Goal: Find specific page/section: Find specific page/section

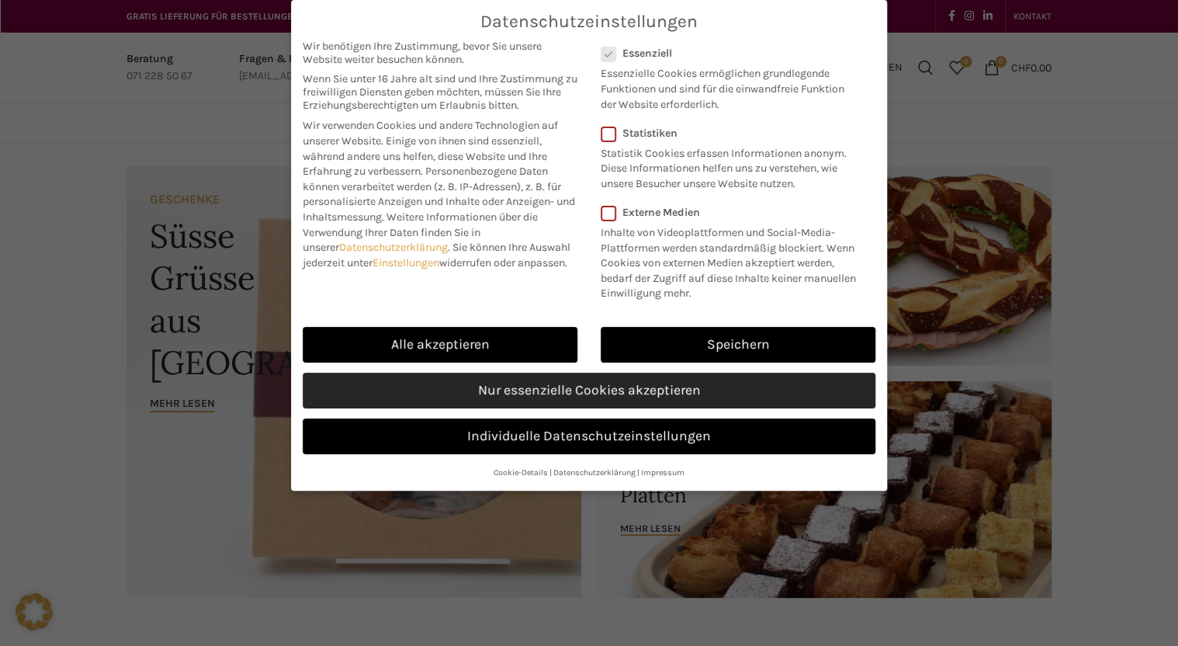
click at [727, 391] on link "Nur essenzielle Cookies akzeptieren" at bounding box center [589, 391] width 573 height 36
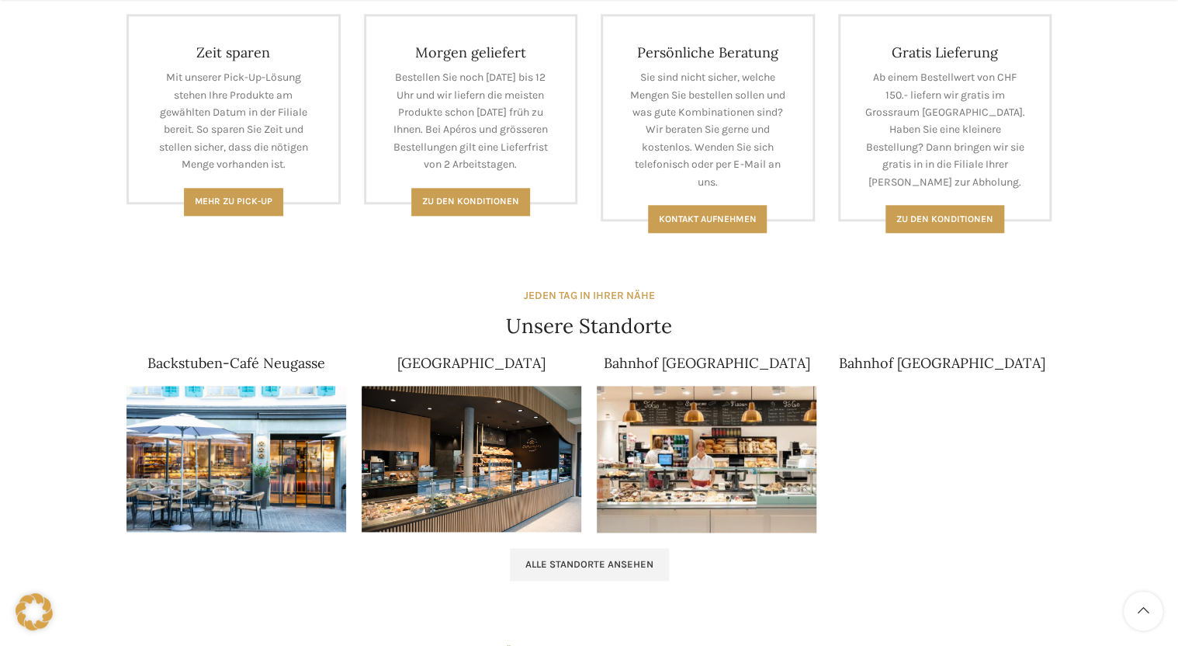
scroll to position [745, 0]
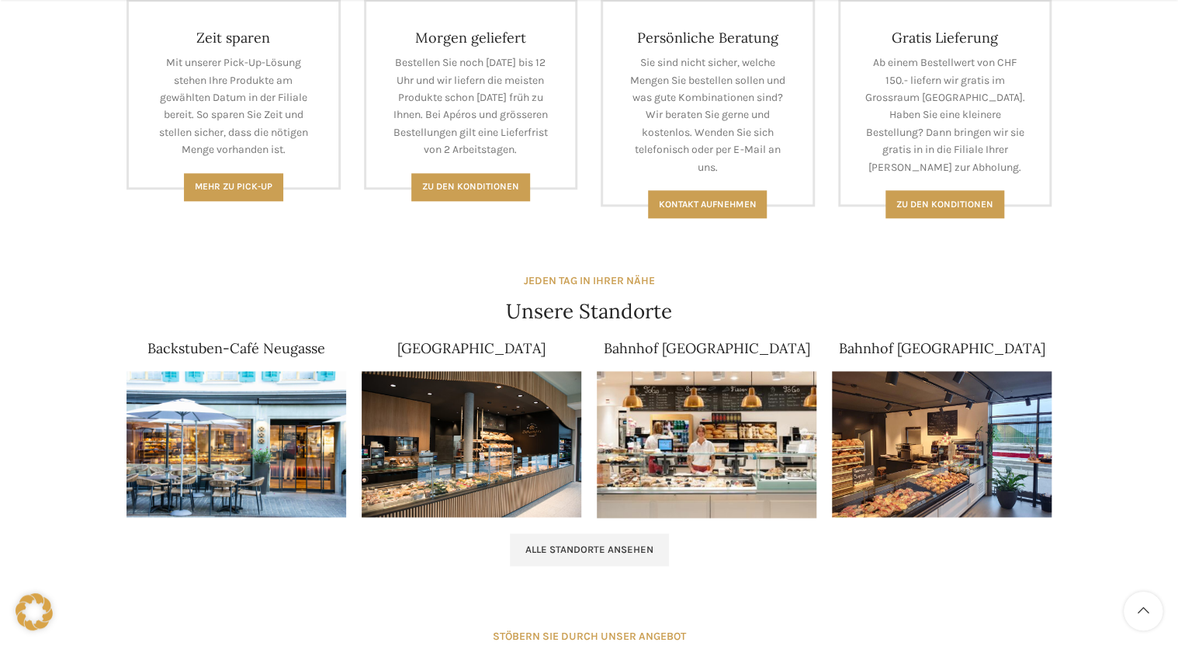
click at [252, 417] on img at bounding box center [237, 444] width 220 height 147
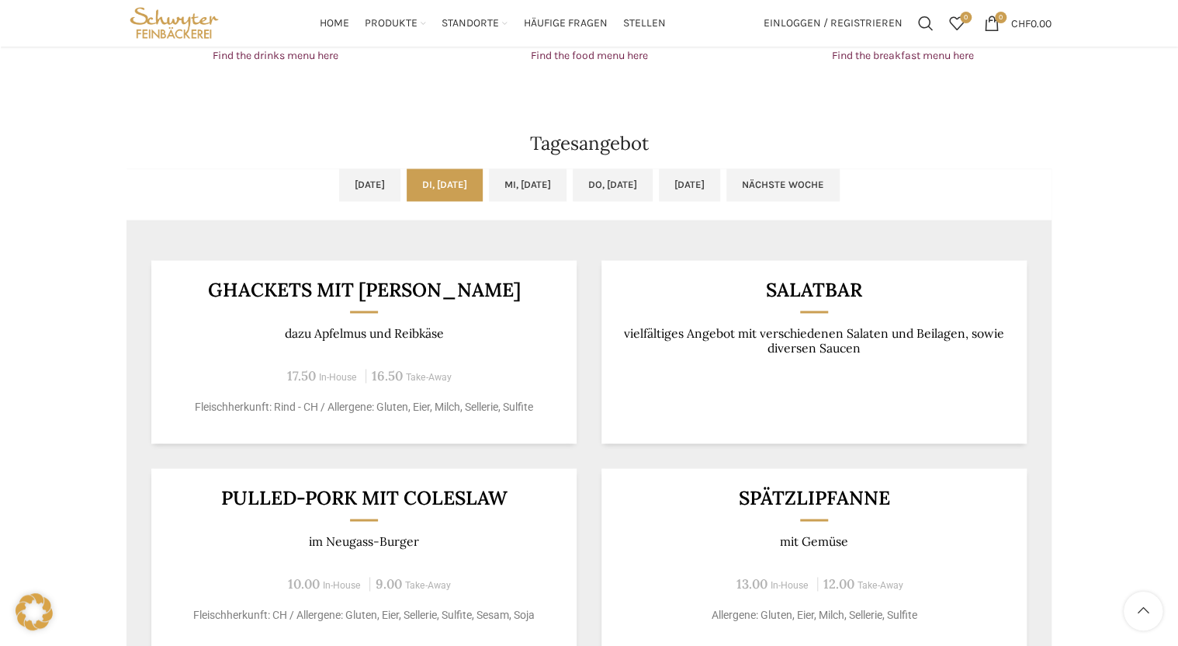
scroll to position [1180, 0]
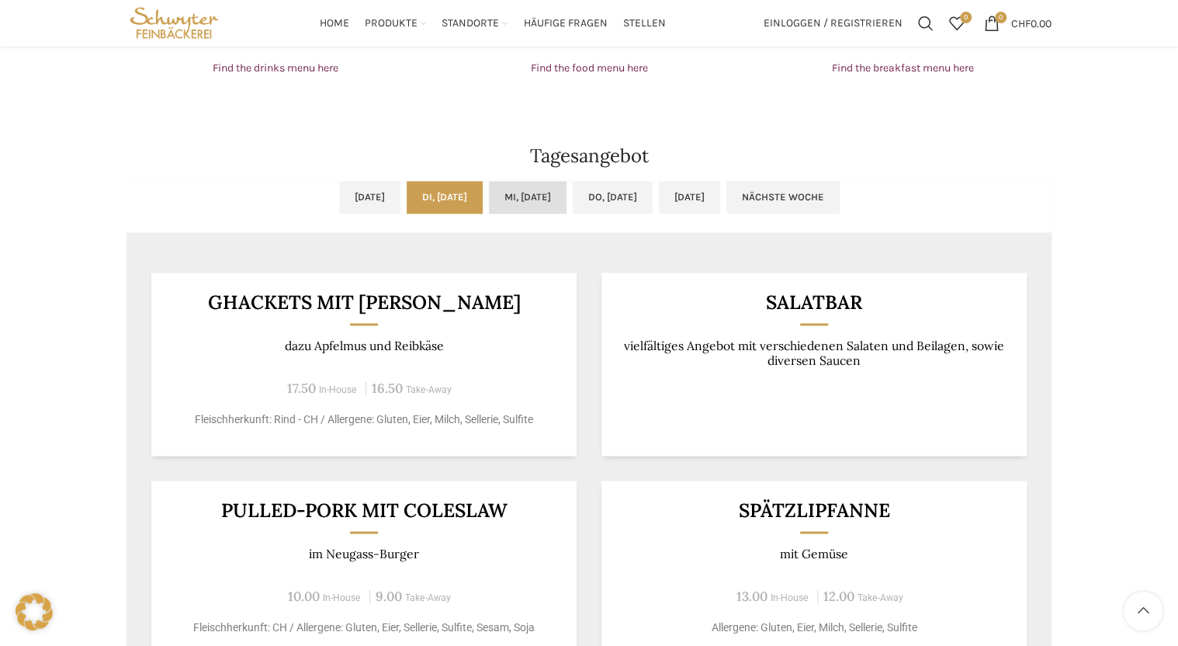
click at [549, 205] on link "Mi, [DATE]" at bounding box center [528, 197] width 78 height 33
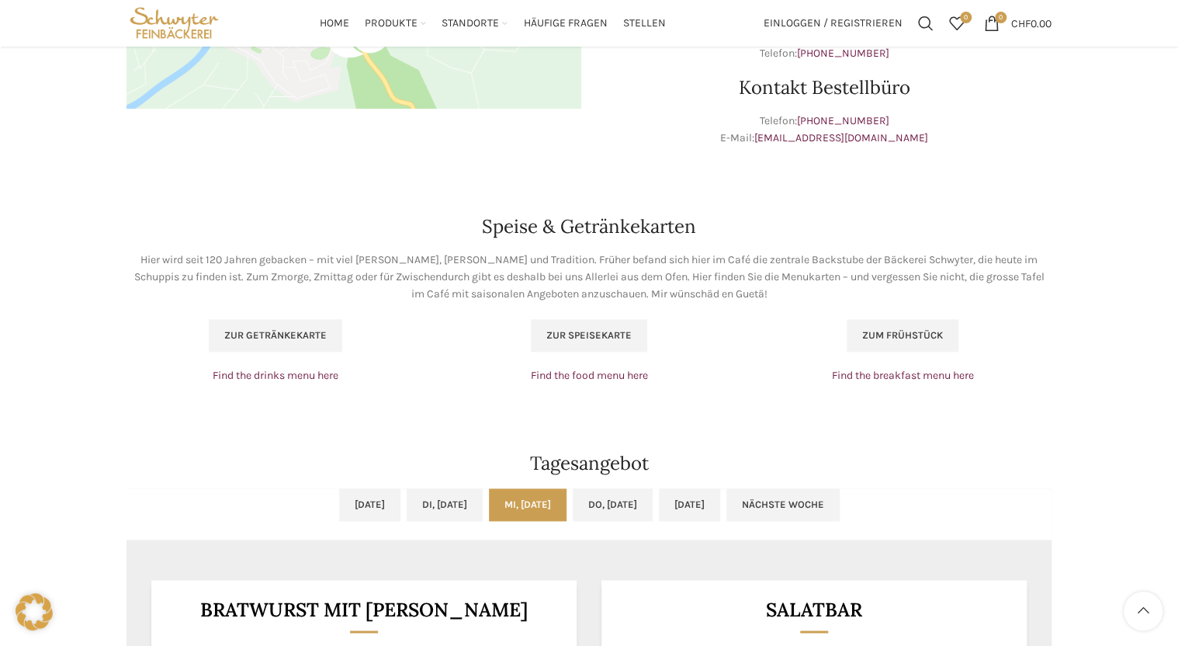
scroll to position [869, 0]
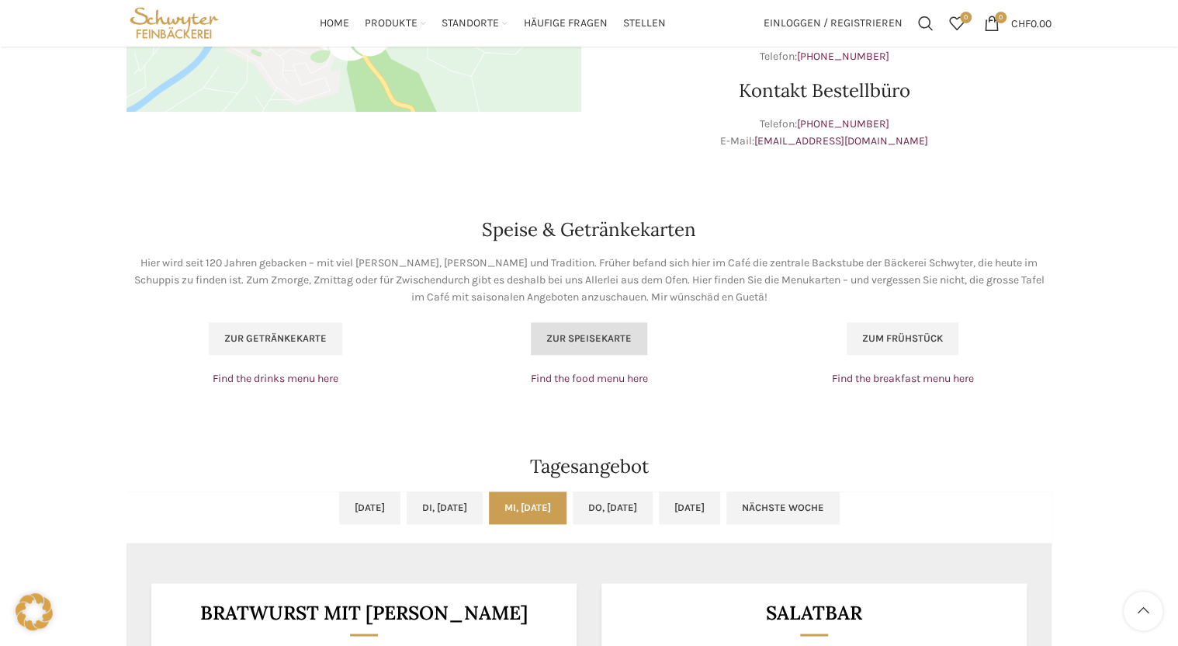
click at [602, 338] on span "Zur Speisekarte" at bounding box center [589, 338] width 85 height 12
